Goal: Manage account settings

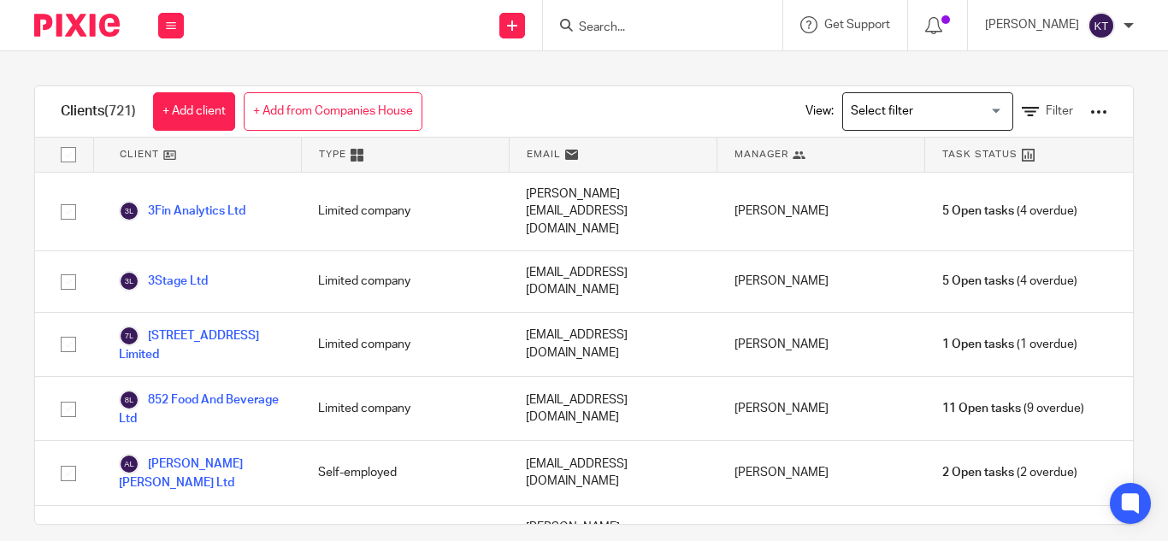
click at [1095, 30] on img at bounding box center [1100, 25] width 27 height 27
click at [1063, 66] on span "My profile" at bounding box center [1061, 68] width 53 height 12
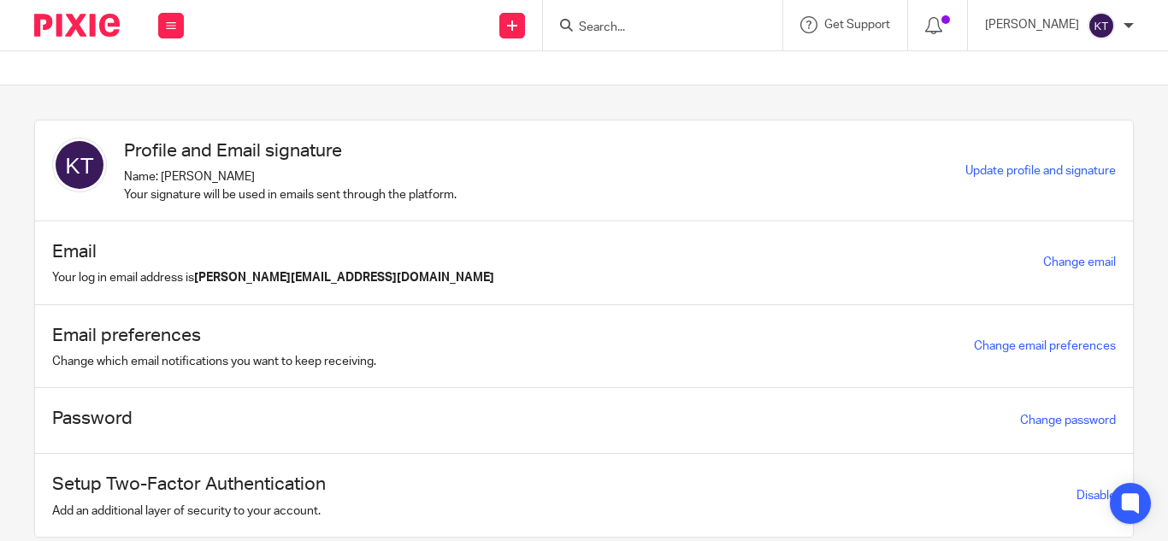
scroll to position [56, 0]
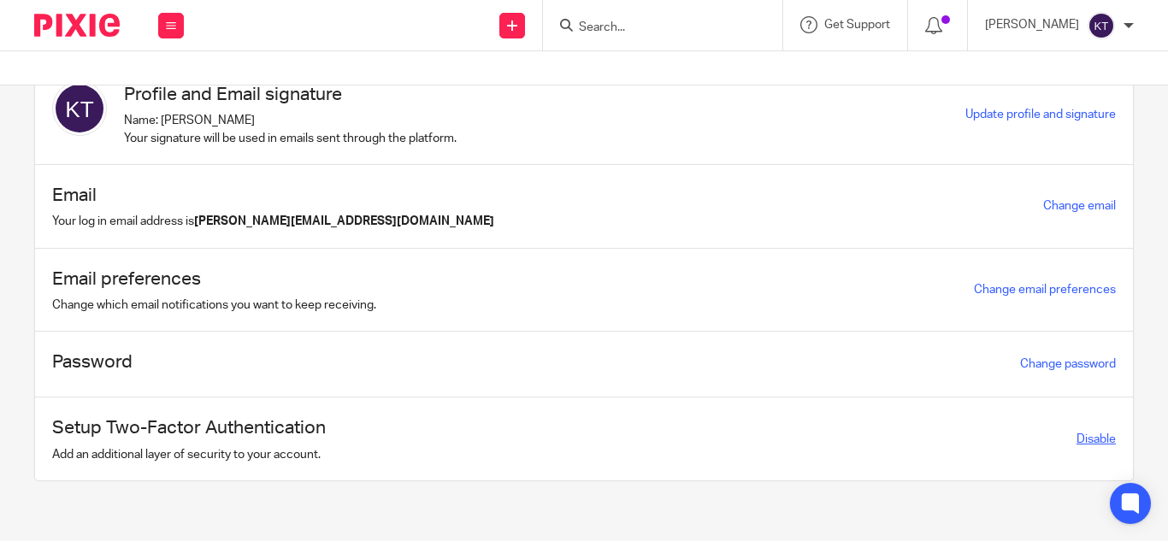
click at [1076, 438] on link "Disable" at bounding box center [1095, 439] width 39 height 12
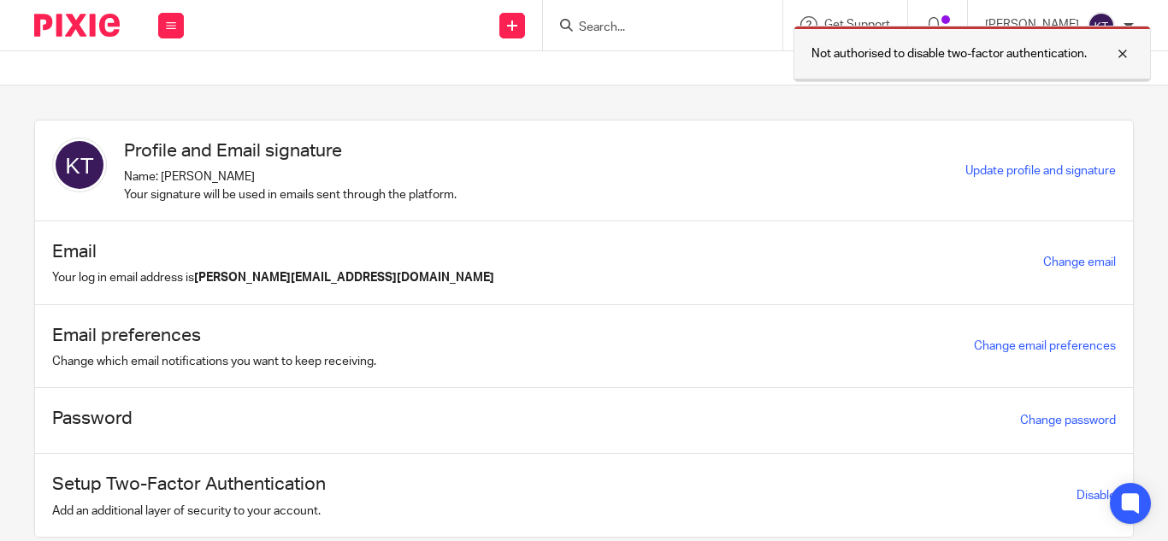
click at [1128, 60] on div at bounding box center [1109, 54] width 46 height 21
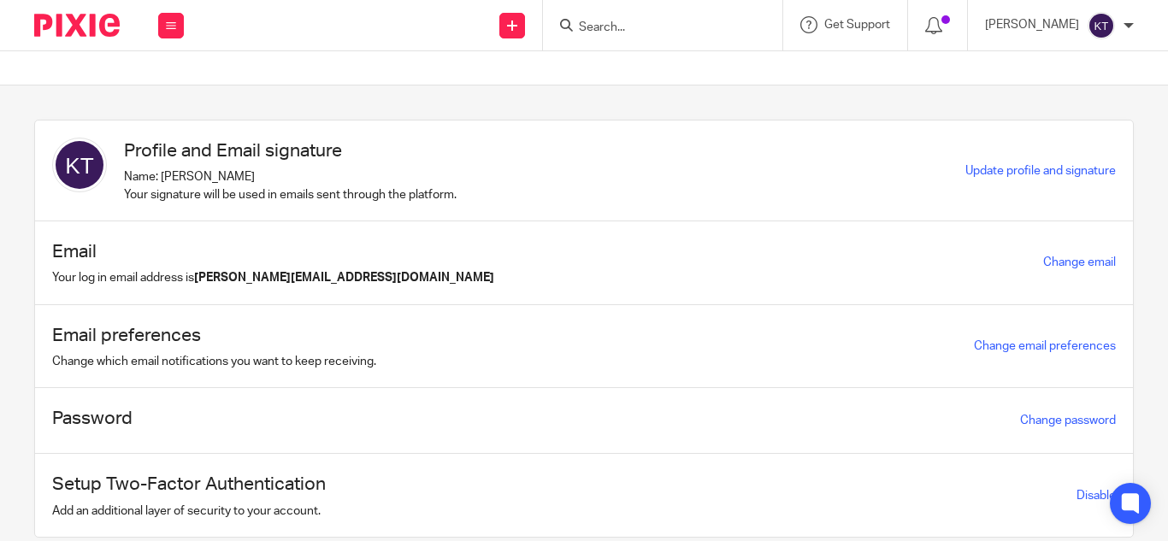
scroll to position [56, 0]
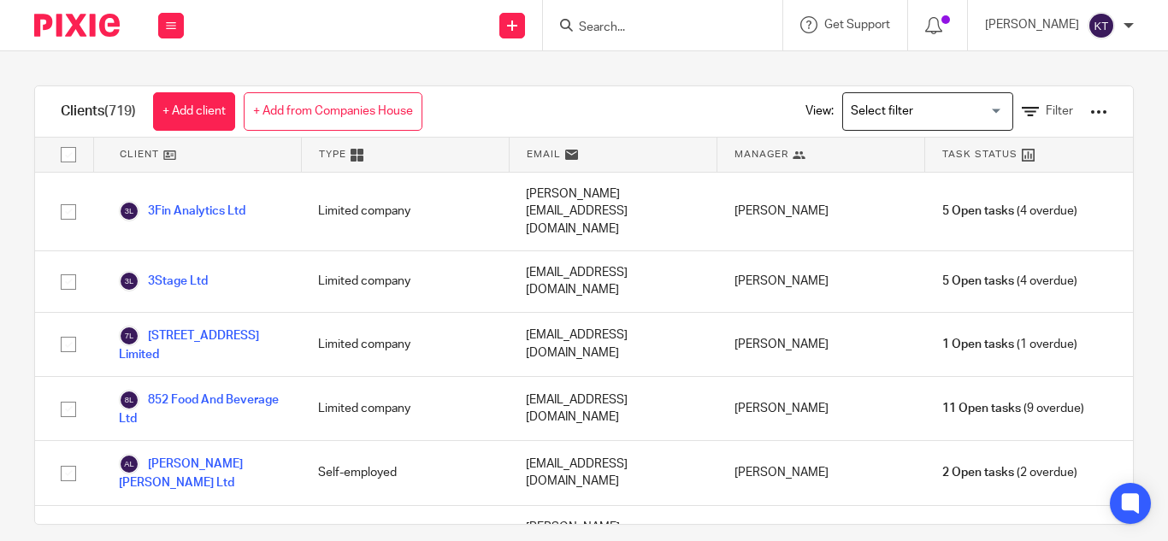
click at [110, 114] on span "(719)" at bounding box center [120, 111] width 32 height 14
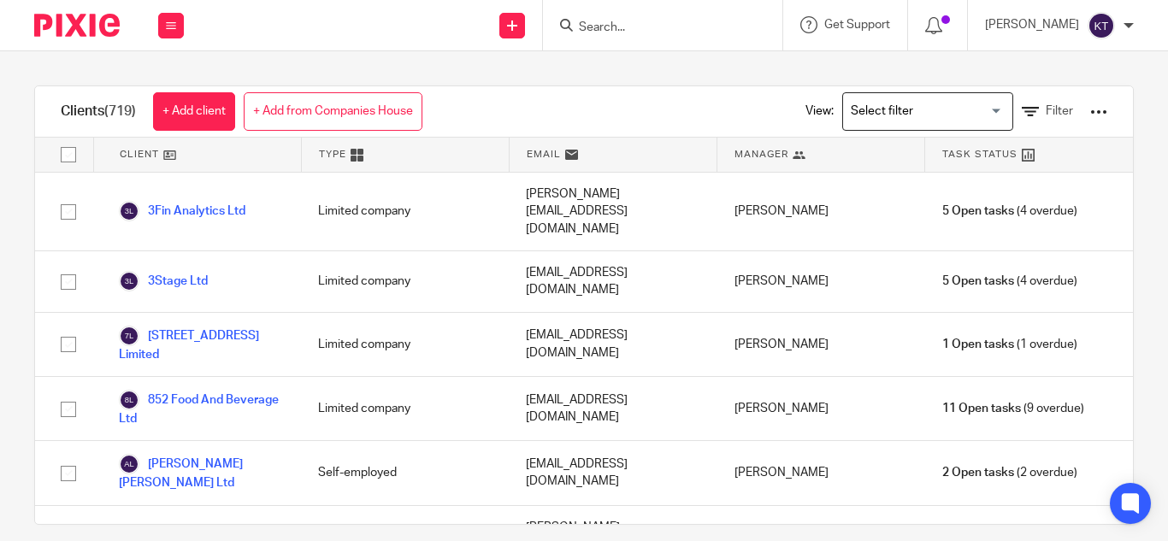
click at [110, 114] on span "(719)" at bounding box center [120, 111] width 32 height 14
